Goal: Task Accomplishment & Management: Use online tool/utility

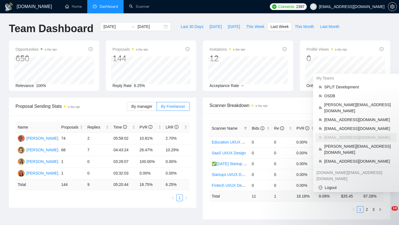
click at [352, 8] on span "[EMAIL_ADDRESS][DOMAIN_NAME]" at bounding box center [346, 7] width 81 height 18
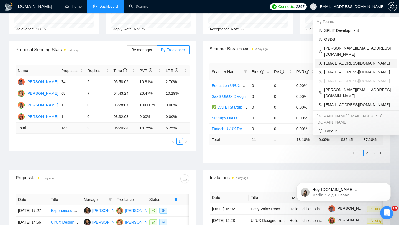
click at [342, 60] on span "[EMAIL_ADDRESS][DOMAIN_NAME]" at bounding box center [358, 63] width 69 height 6
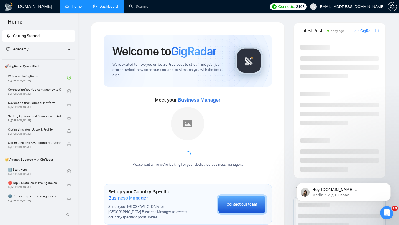
click at [101, 5] on link "Dashboard" at bounding box center [105, 6] width 25 height 5
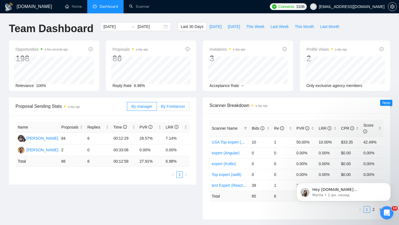
click at [174, 105] on span "By Freelancer" at bounding box center [173, 106] width 24 height 4
click at [157, 108] on input "By Freelancer" at bounding box center [157, 108] width 0 height 0
click at [150, 108] on span "By manager" at bounding box center [141, 106] width 21 height 4
click at [127, 108] on input "By manager" at bounding box center [127, 108] width 0 height 0
click at [45, 138] on div "[PERSON_NAME] Ayra" at bounding box center [46, 138] width 41 height 6
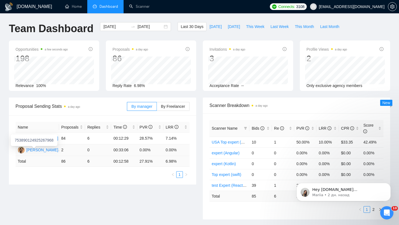
click at [39, 150] on div "[PERSON_NAME]" at bounding box center [42, 150] width 32 height 6
click at [284, 27] on span "Last Week" at bounding box center [279, 27] width 18 height 6
type input "[DATE]"
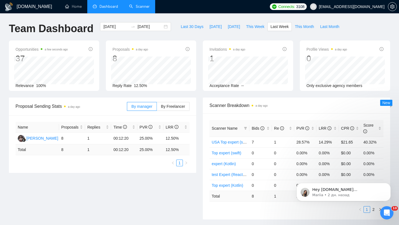
click at [140, 9] on link "Scanner" at bounding box center [139, 6] width 20 height 5
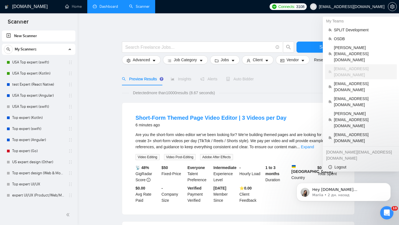
click at [363, 7] on span "[EMAIL_ADDRESS][DOMAIN_NAME]" at bounding box center [352, 7] width 66 height 0
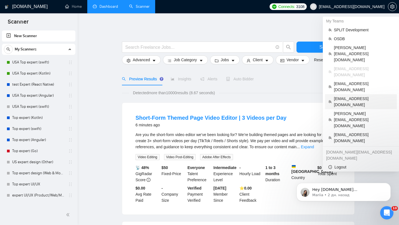
click at [351, 95] on span "[EMAIL_ADDRESS][DOMAIN_NAME]" at bounding box center [363, 101] width 60 height 12
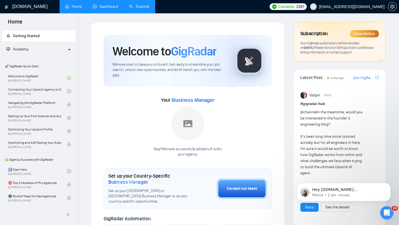
click at [110, 9] on link "Dashboard" at bounding box center [105, 6] width 25 height 5
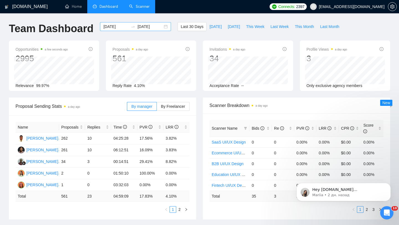
click at [163, 26] on div "[DATE] [DATE]" at bounding box center [135, 26] width 71 height 9
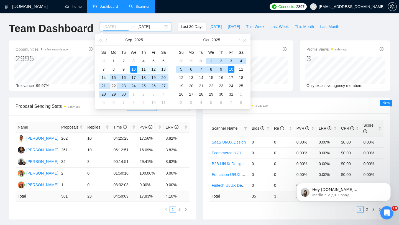
type input "[DATE]"
click at [113, 86] on div "22" at bounding box center [113, 85] width 7 height 7
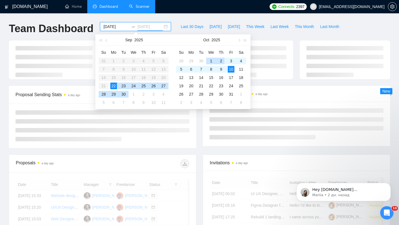
type input "[DATE]"
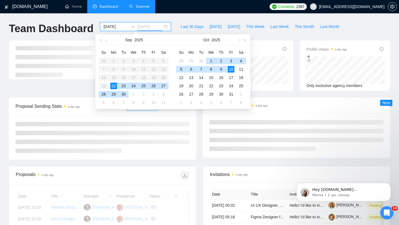
click at [231, 68] on div "10" at bounding box center [230, 69] width 7 height 7
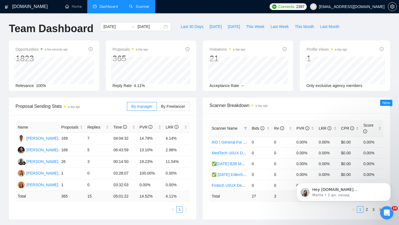
click at [179, 101] on div "By manager By Freelancer" at bounding box center [158, 106] width 63 height 18
click at [179, 104] on span "By Freelancer" at bounding box center [173, 106] width 24 height 4
click at [157, 108] on input "By Freelancer" at bounding box center [157, 108] width 0 height 0
click at [151, 107] on span "By manager" at bounding box center [141, 106] width 21 height 4
click at [127, 108] on input "By manager" at bounding box center [127, 108] width 0 height 0
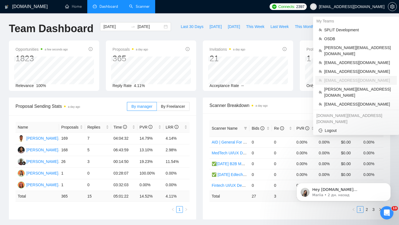
click at [367, 7] on span "[EMAIL_ADDRESS][DOMAIN_NAME]" at bounding box center [352, 7] width 66 height 0
click at [329, 30] on span "SPLIT Development" at bounding box center [358, 30] width 69 height 6
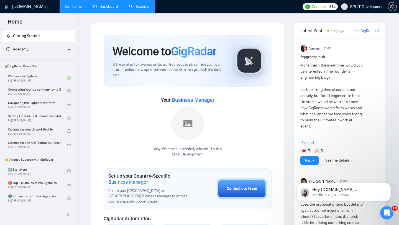
click at [100, 8] on link "Dashboard" at bounding box center [105, 6] width 25 height 5
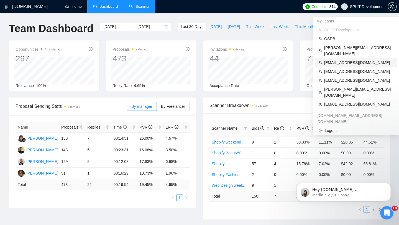
click at [347, 60] on span "[EMAIL_ADDRESS][DOMAIN_NAME]" at bounding box center [358, 63] width 69 height 6
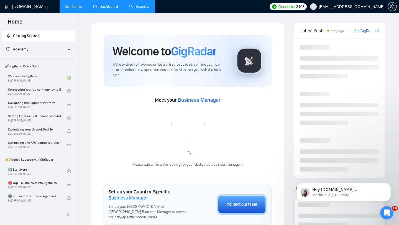
click at [102, 4] on link "Dashboard" at bounding box center [105, 6] width 25 height 5
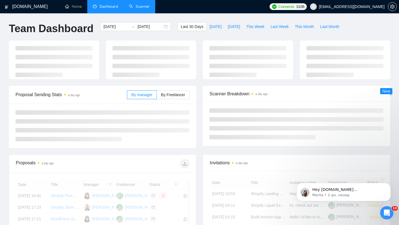
click at [142, 4] on link "Scanner" at bounding box center [139, 6] width 20 height 5
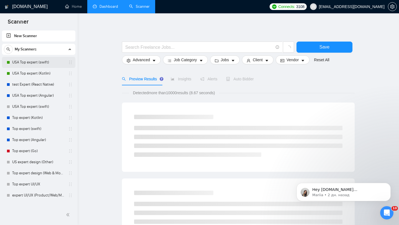
click at [46, 63] on link "USA Top expert (swift)" at bounding box center [38, 62] width 53 height 11
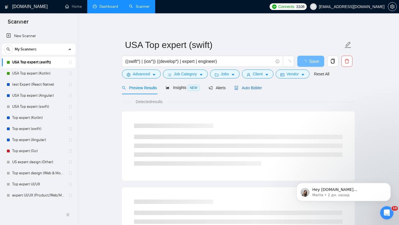
click at [251, 88] on span "Auto Bidder" at bounding box center [247, 88] width 27 height 4
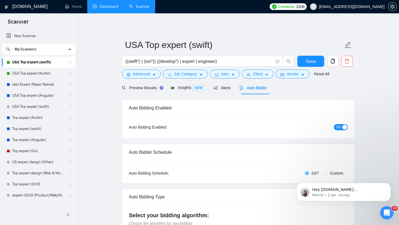
click at [107, 7] on link "Dashboard" at bounding box center [105, 6] width 25 height 5
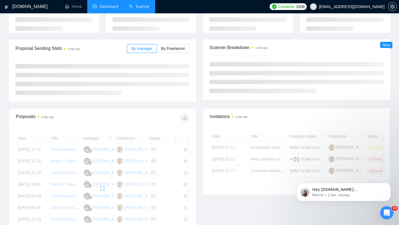
scroll to position [44, 0]
